Goal: Information Seeking & Learning: Learn about a topic

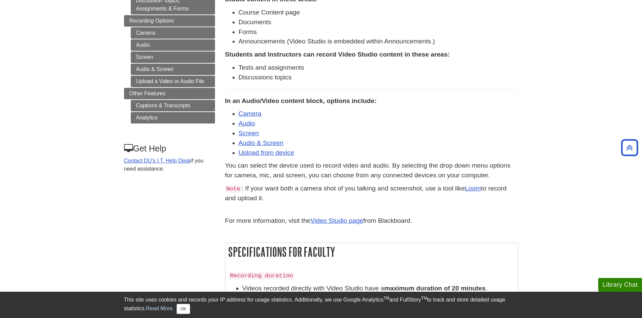
scroll to position [152, 0]
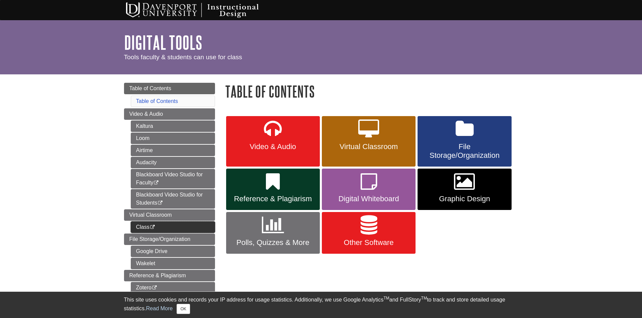
click at [150, 229] on link "Class This link opens in a new window" at bounding box center [173, 227] width 84 height 11
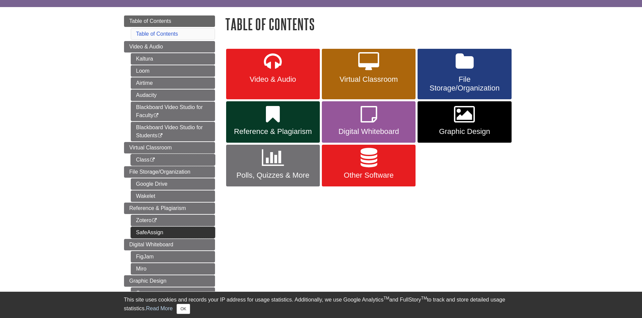
scroll to position [101, 0]
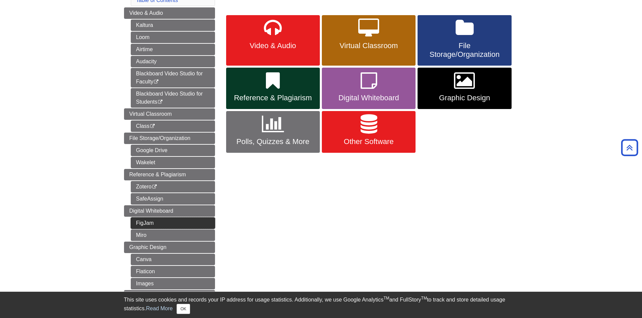
click at [171, 223] on link "FigJam" at bounding box center [173, 223] width 84 height 11
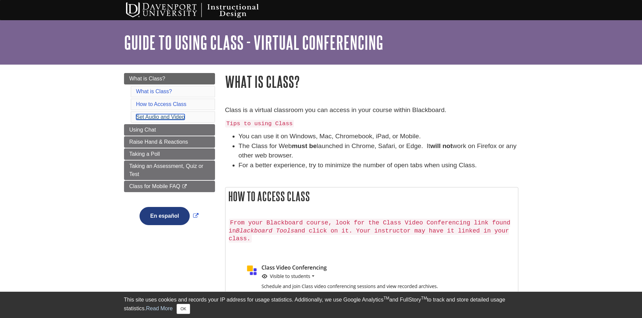
click at [174, 117] on link "Set Audio and Video" at bounding box center [160, 117] width 49 height 6
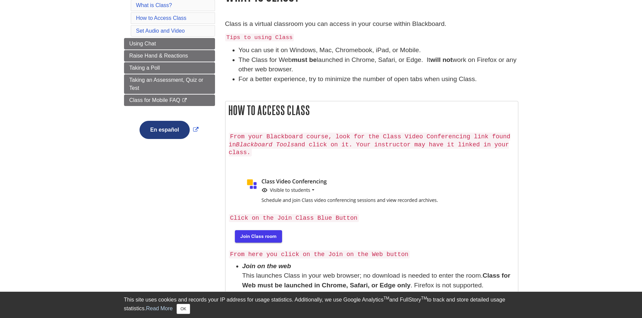
scroll to position [135, 0]
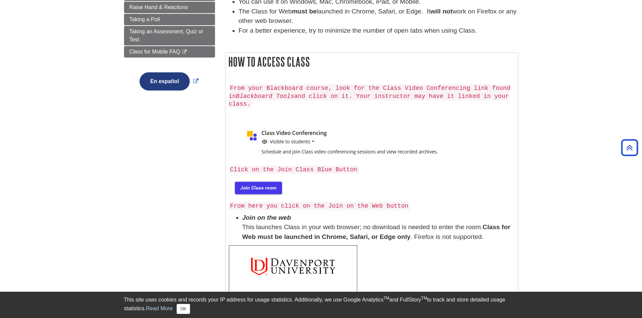
click at [266, 177] on img at bounding box center [258, 188] width 58 height 22
click at [267, 180] on img at bounding box center [258, 188] width 58 height 22
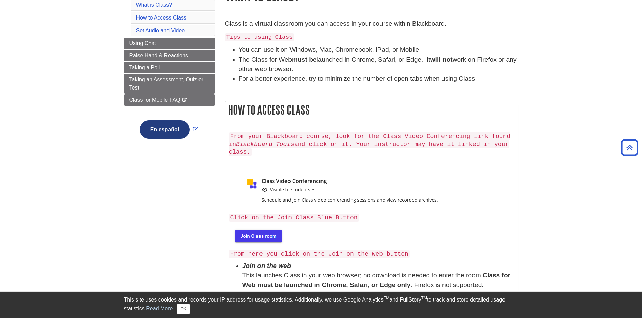
scroll to position [0, 0]
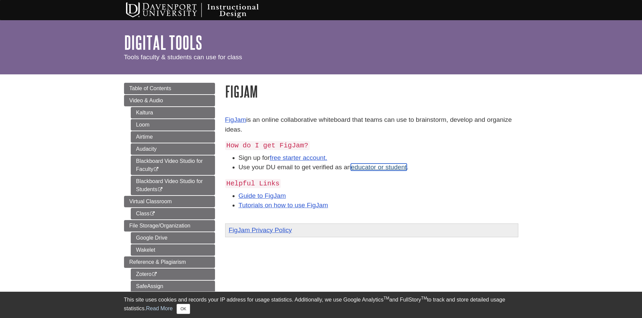
click at [380, 167] on link "educator or student" at bounding box center [379, 167] width 56 height 7
